Goal: Navigation & Orientation: Understand site structure

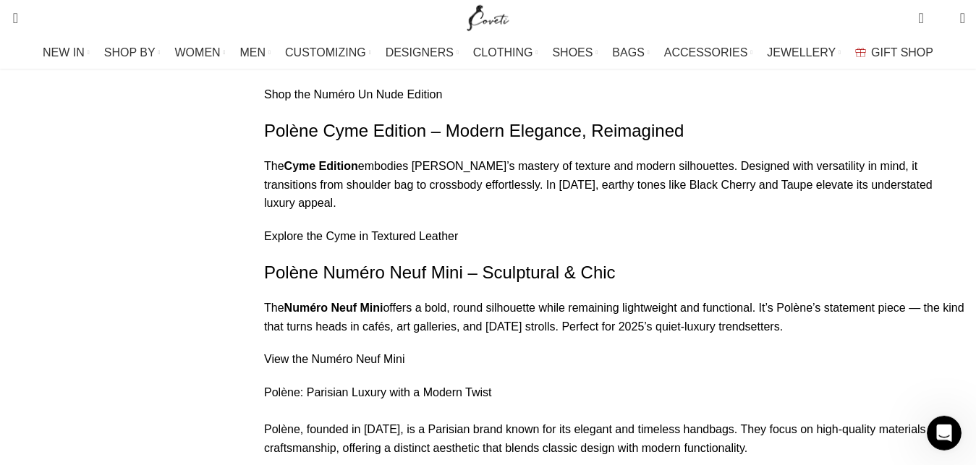
scroll to position [7852, 0]
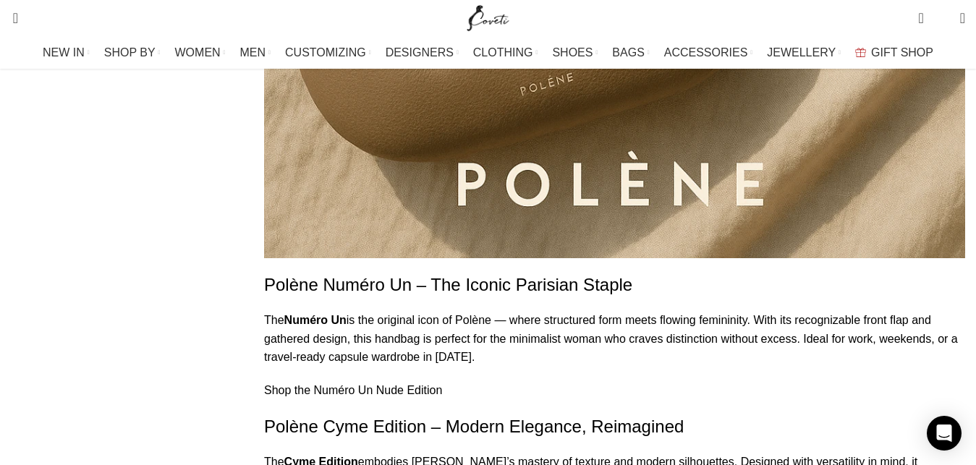
scroll to position [7261, 0]
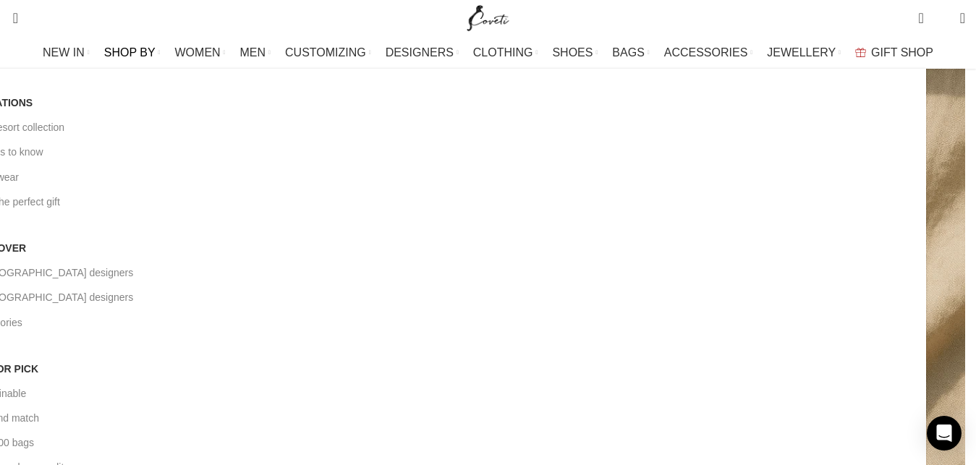
click at [271, 260] on link "[DEMOGRAPHIC_DATA] designers" at bounding box center [444, 272] width 942 height 25
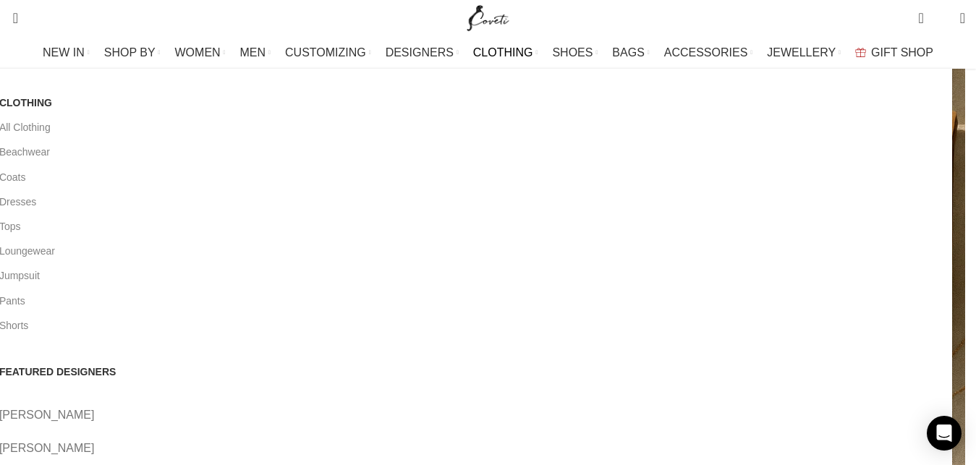
scroll to position [6892, 0]
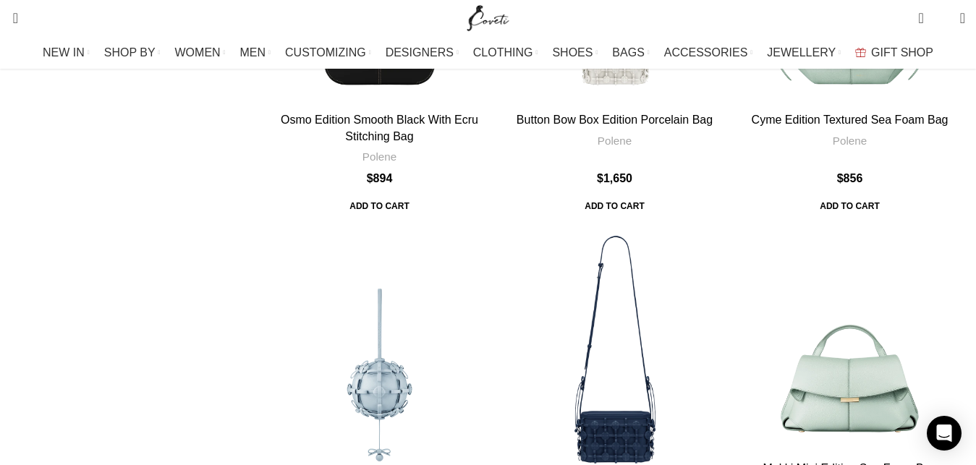
scroll to position [4900, 0]
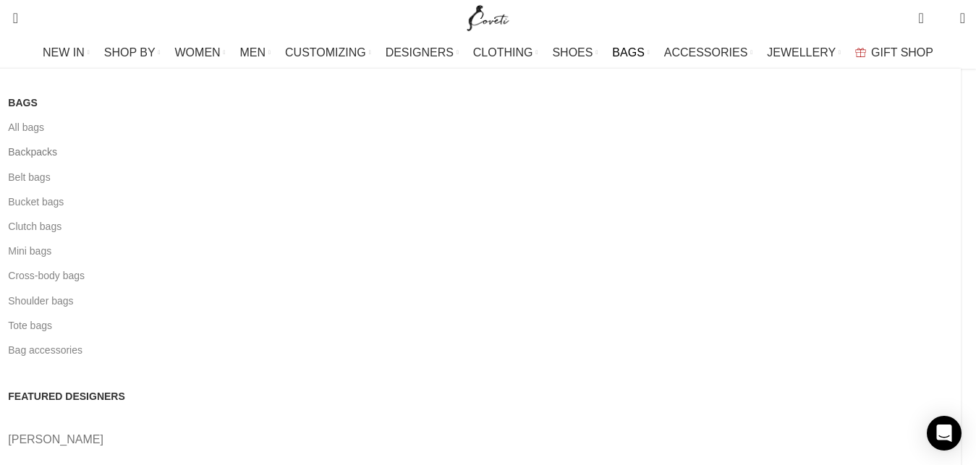
click at [88, 152] on link "Backpacks" at bounding box center [479, 152] width 942 height 25
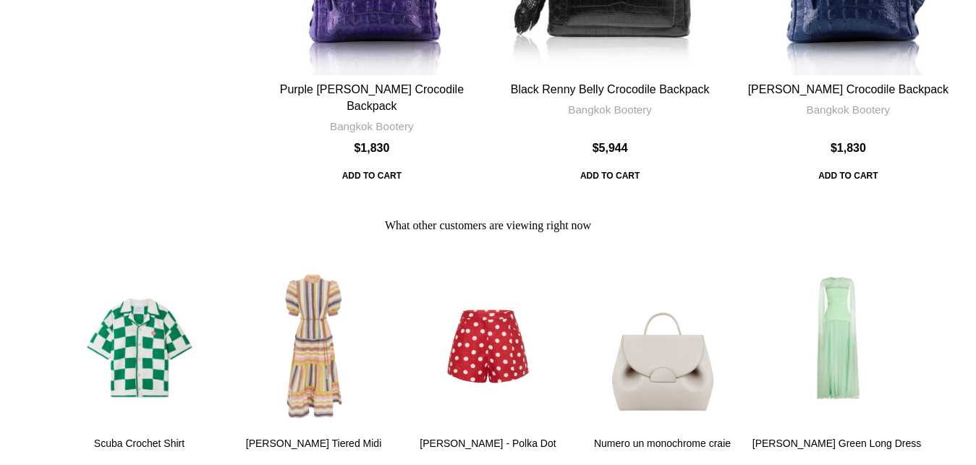
scroll to position [1549, 0]
